Goal: Transaction & Acquisition: Purchase product/service

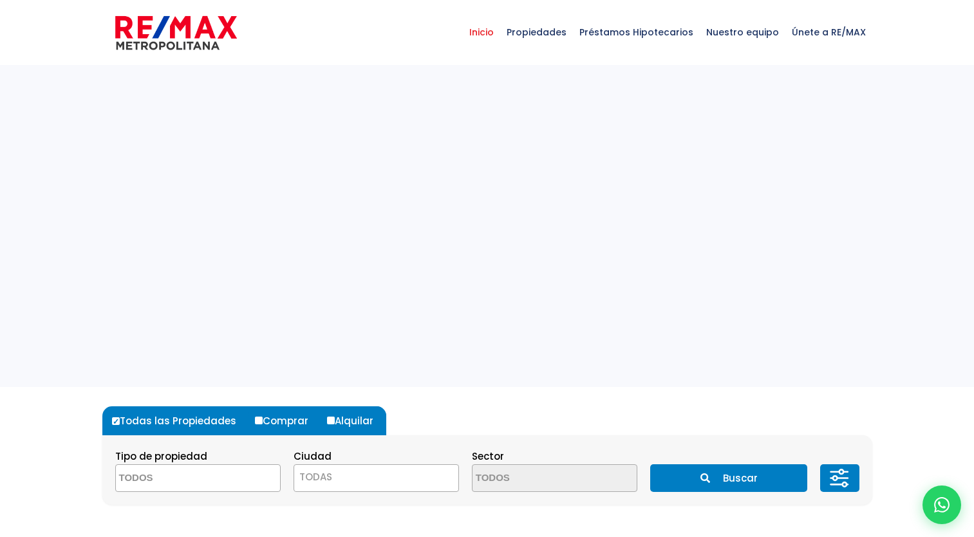
select select
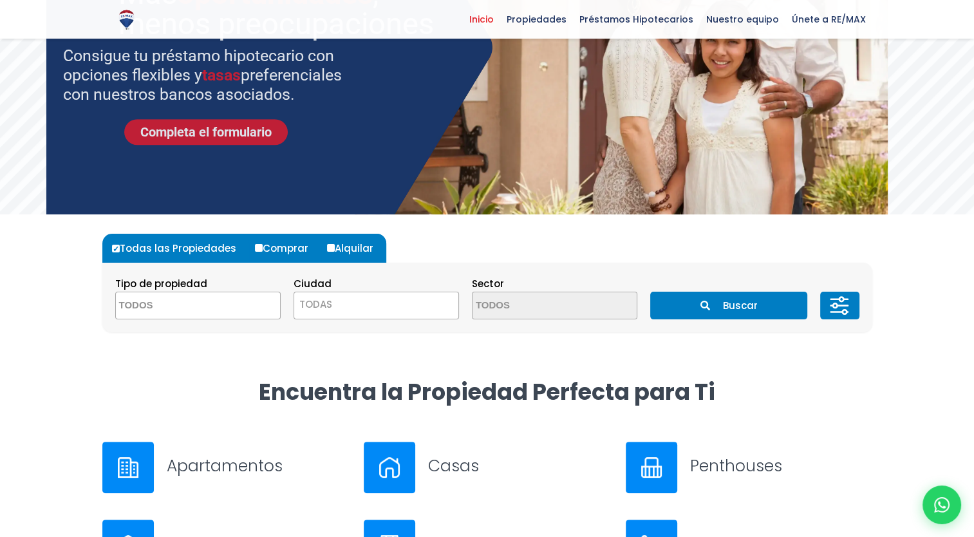
scroll to position [173, 0]
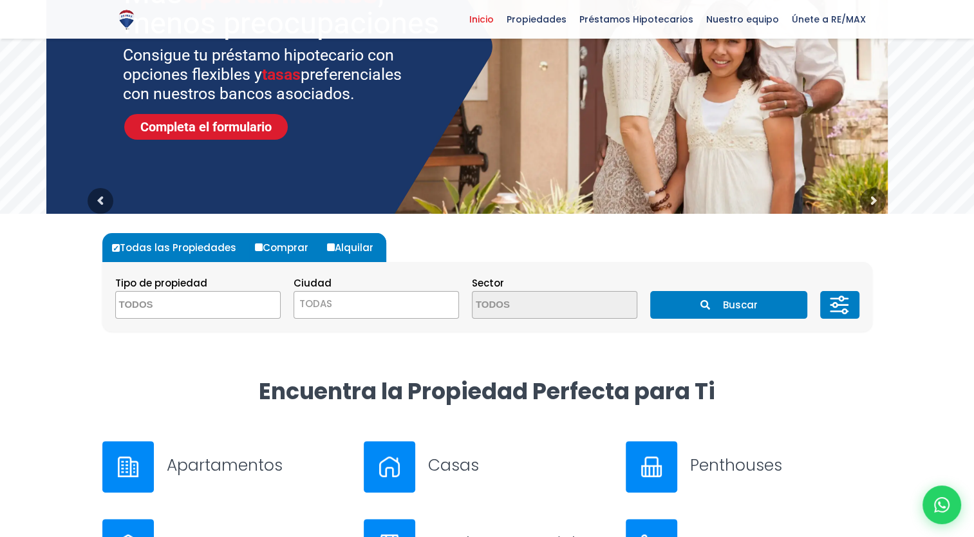
click at [149, 461] on div at bounding box center [128, 467] width 52 height 52
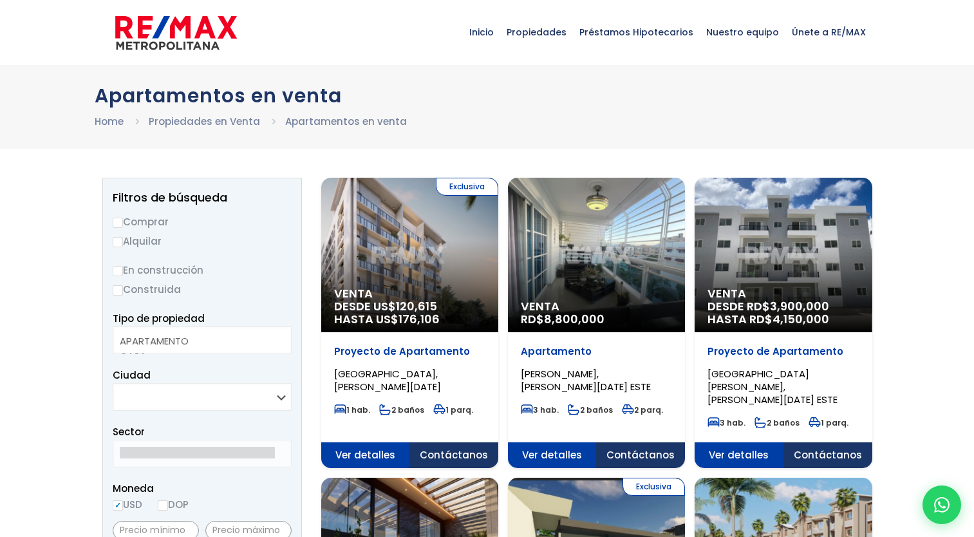
select select
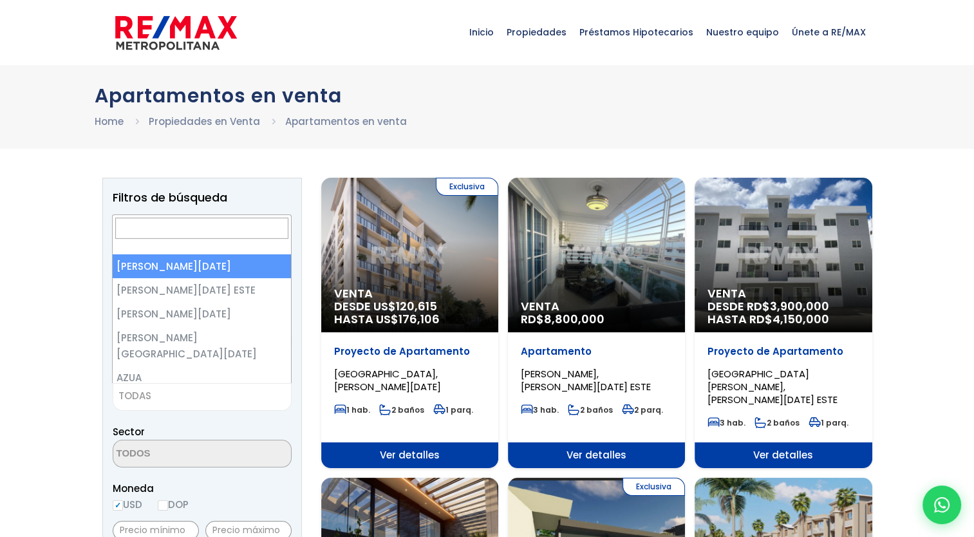
click at [182, 401] on span "TODAS" at bounding box center [202, 396] width 178 height 18
select select "1"
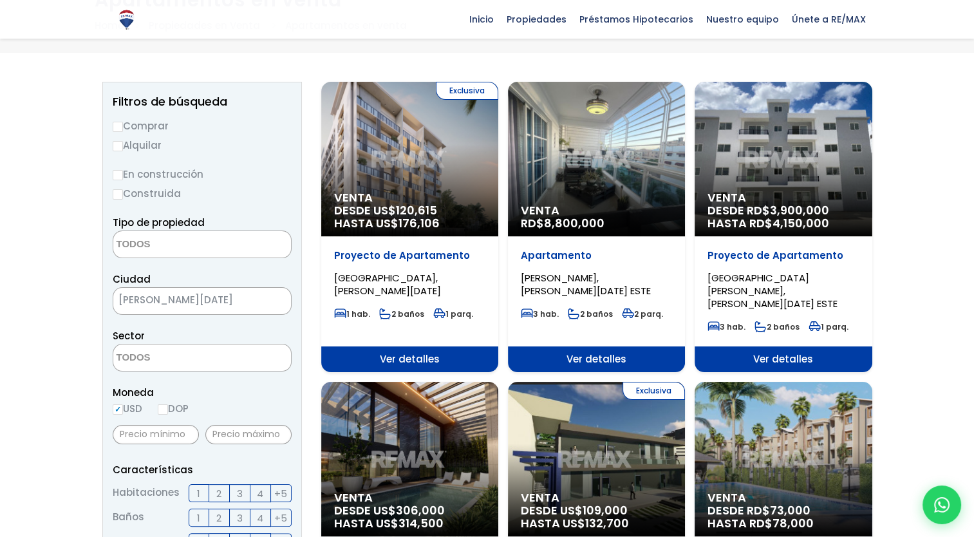
scroll to position [118, 0]
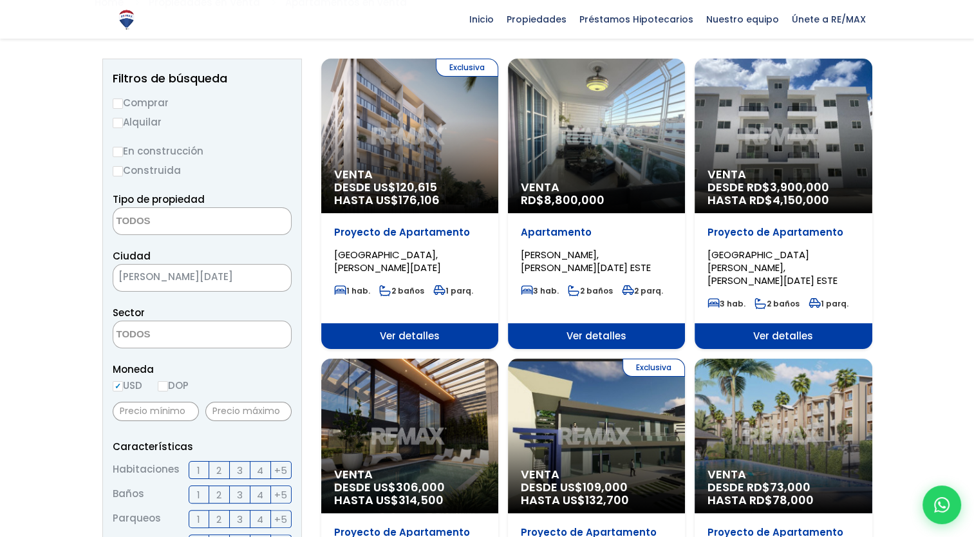
click at [120, 171] on input "Construida" at bounding box center [118, 171] width 10 height 10
radio input "true"
click at [121, 102] on input "Comprar" at bounding box center [118, 104] width 10 height 10
radio input "true"
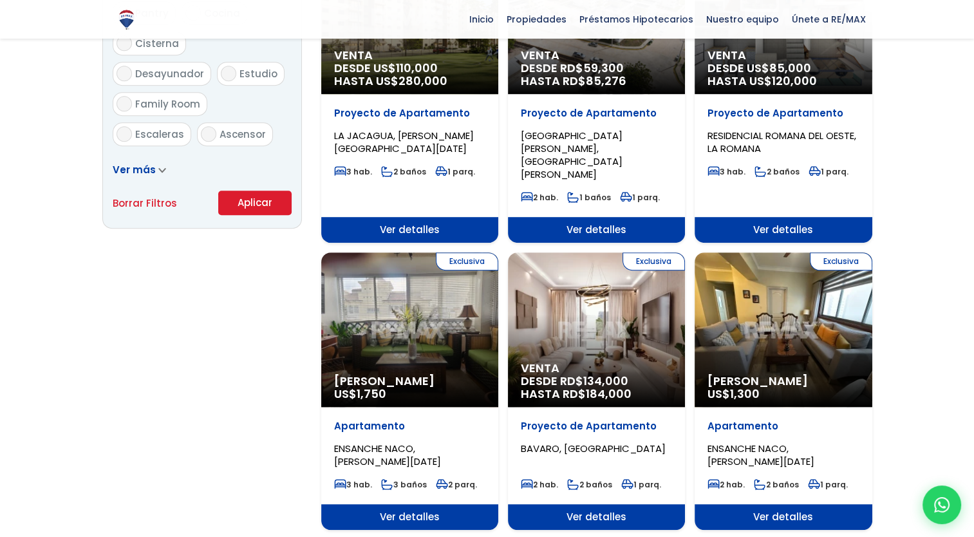
scroll to position [824, 0]
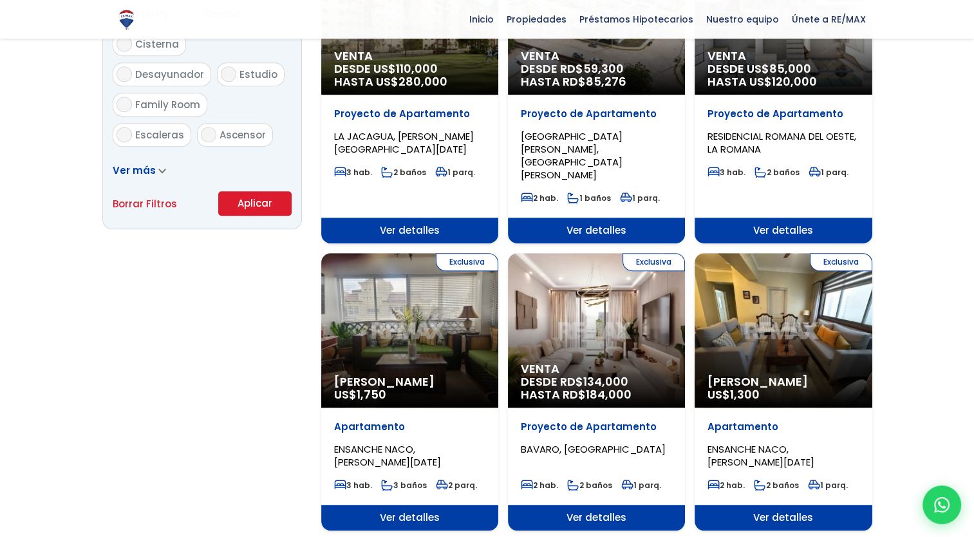
click at [250, 212] on button "Aplicar" at bounding box center [254, 203] width 73 height 24
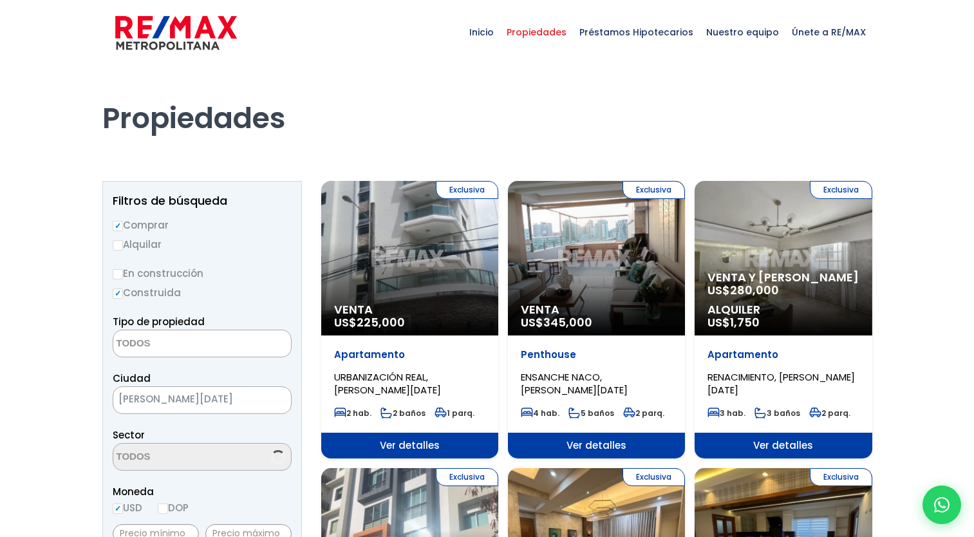
select select
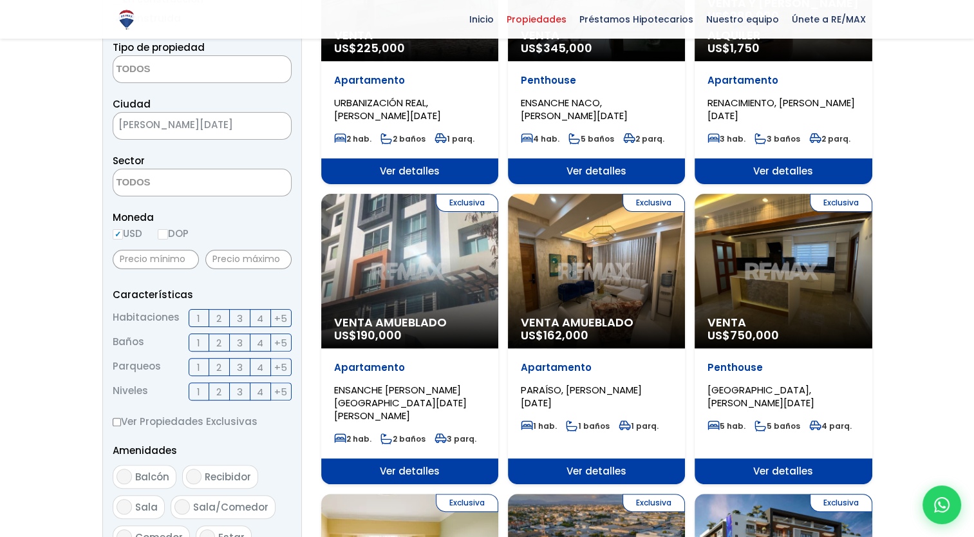
scroll to position [274, 0]
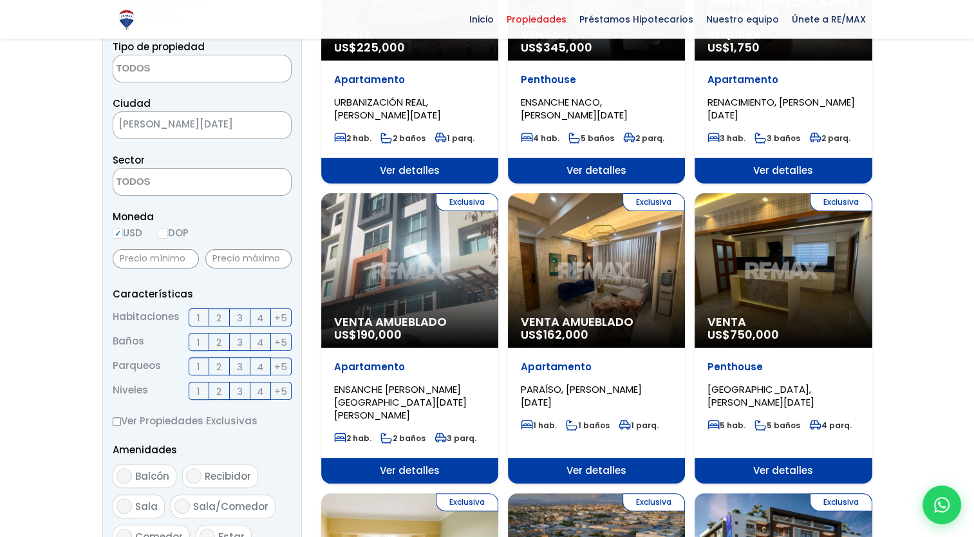
click at [406, 272] on div "Exclusiva Venta Amueblado US$ 190,000" at bounding box center [409, 270] width 177 height 155
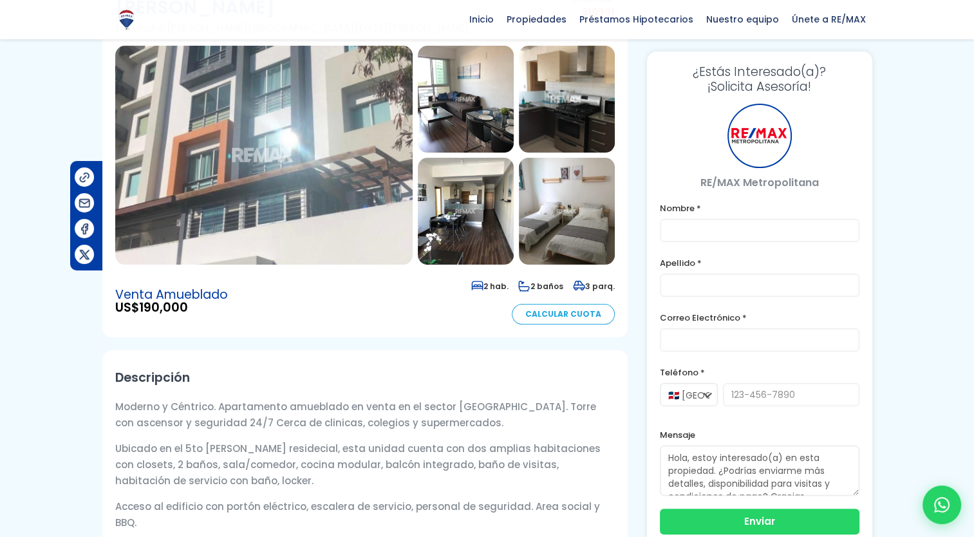
scroll to position [129, 0]
click at [458, 189] on img at bounding box center [466, 210] width 96 height 107
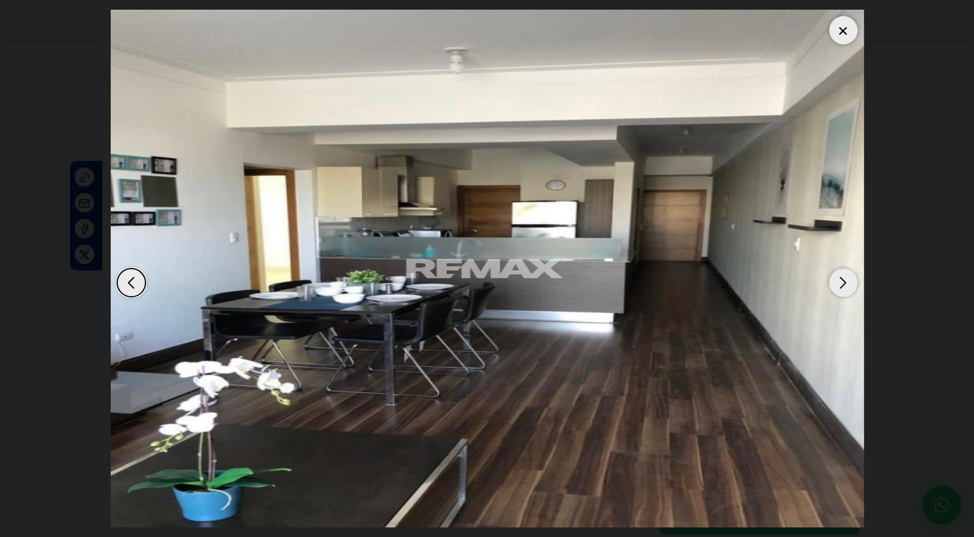
click at [852, 283] on div "Next slide" at bounding box center [843, 282] width 28 height 28
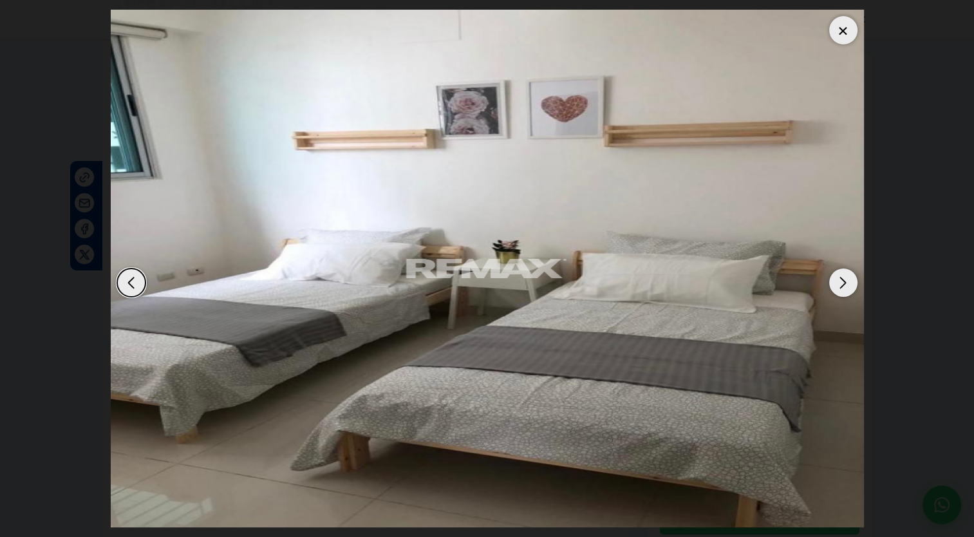
click at [852, 283] on div "Next slide" at bounding box center [843, 282] width 28 height 28
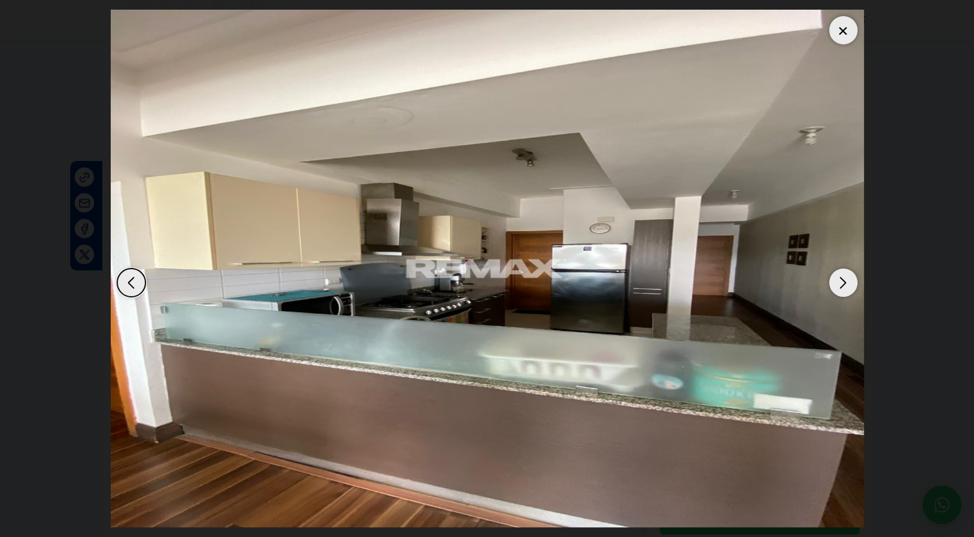
click at [852, 283] on div "Next slide" at bounding box center [843, 282] width 28 height 28
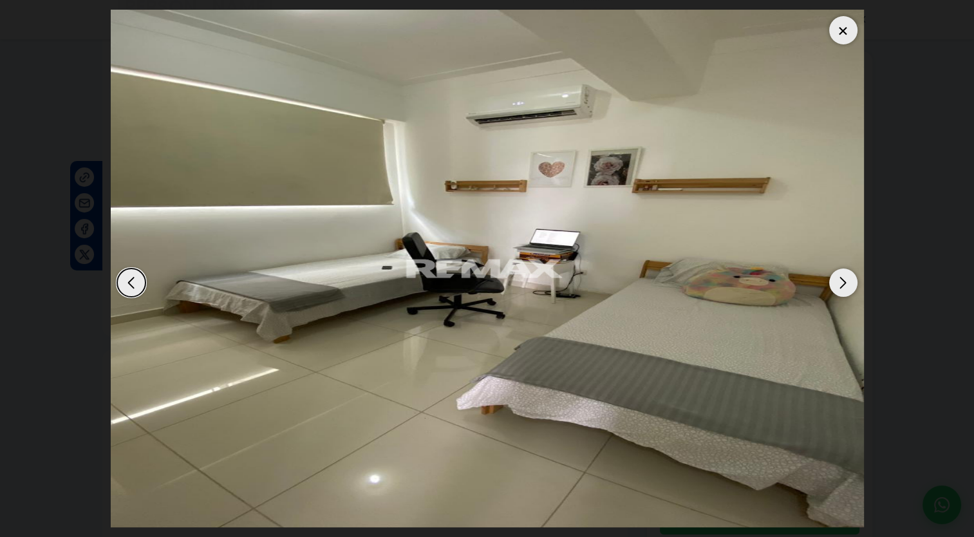
click at [837, 32] on div at bounding box center [843, 30] width 28 height 28
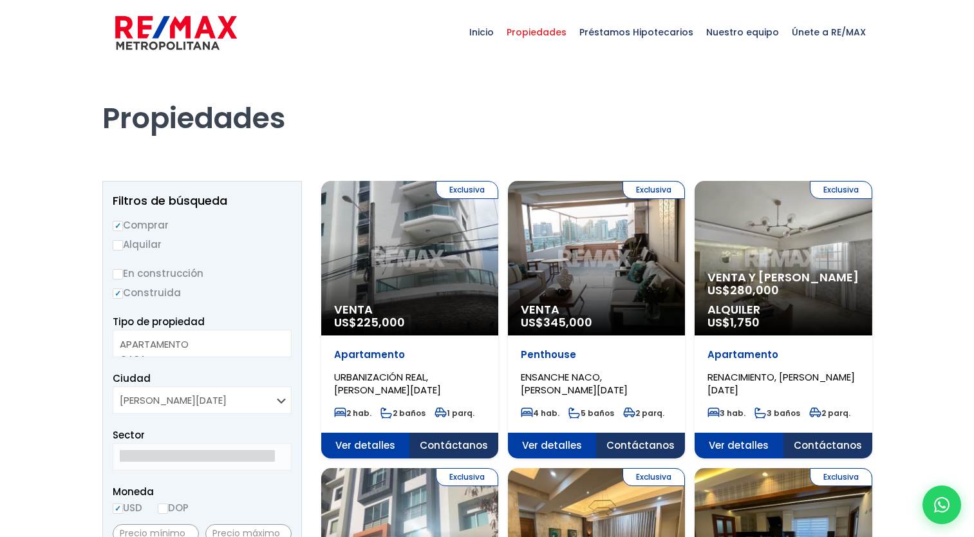
select select
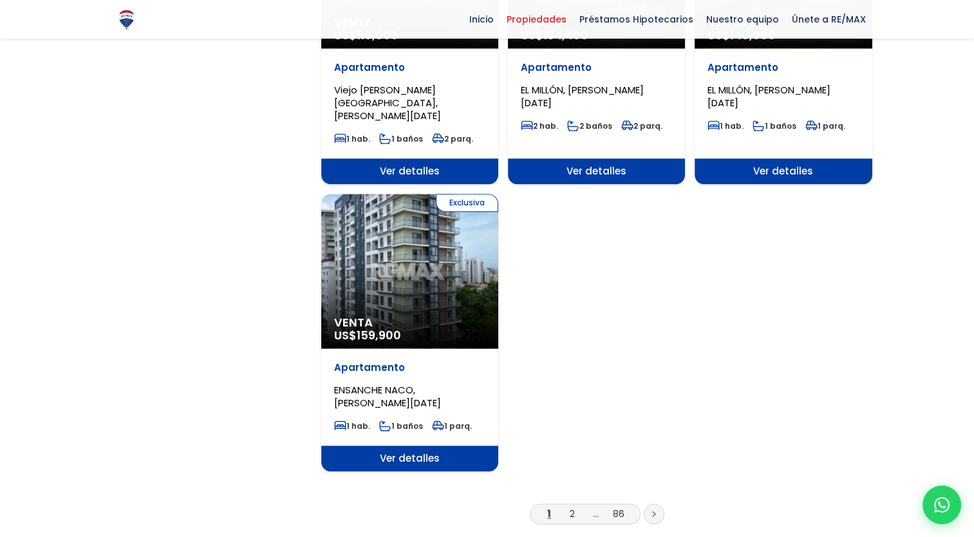
scroll to position [1474, 0]
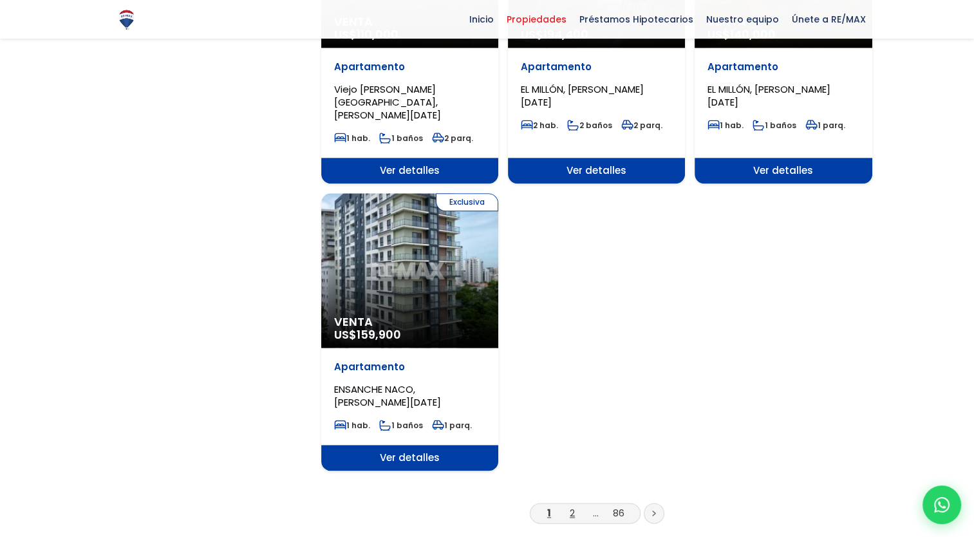
click at [574, 506] on link "2" at bounding box center [572, 513] width 5 height 14
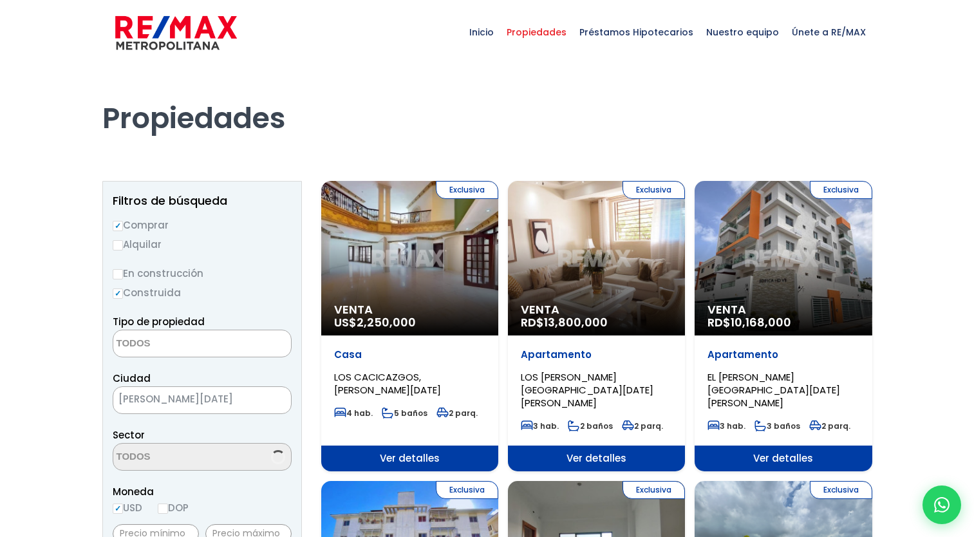
select select
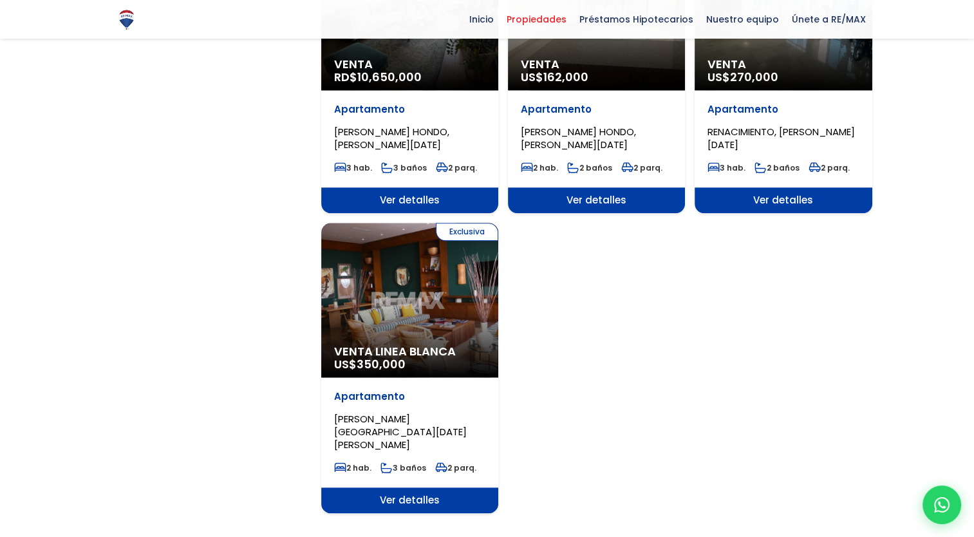
scroll to position [1460, 0]
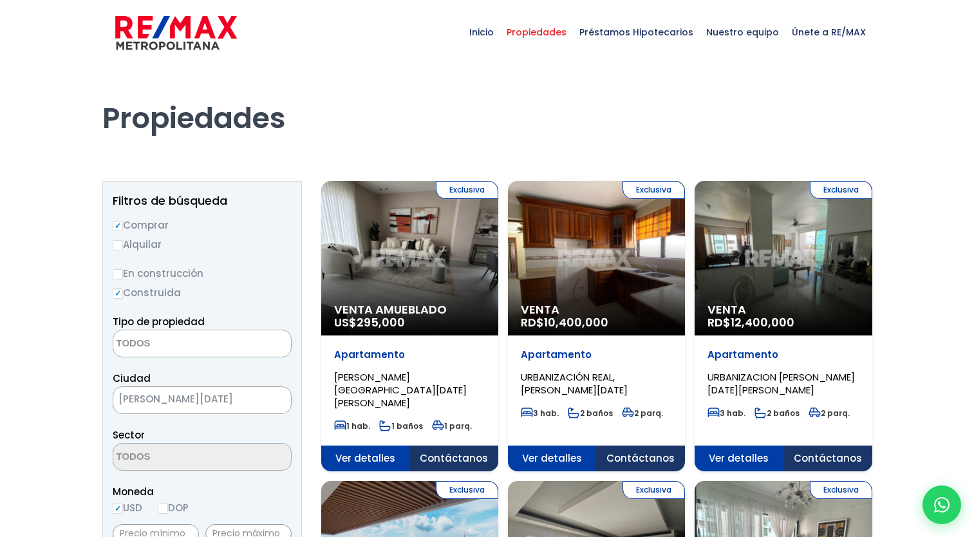
select select
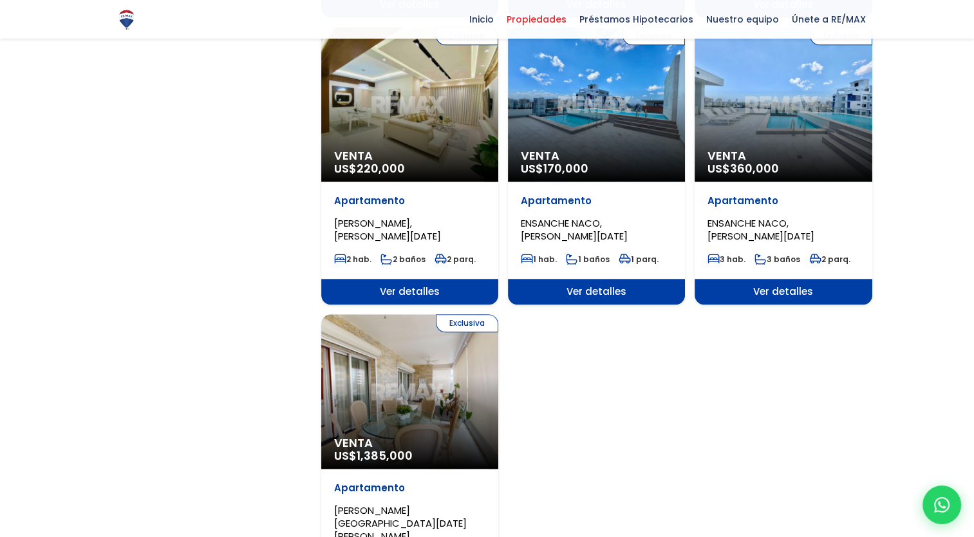
scroll to position [1351, 0]
